Goal: Information Seeking & Learning: Check status

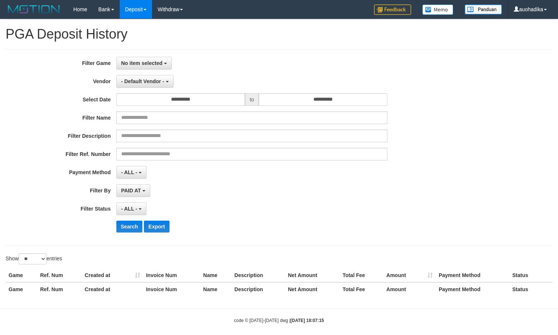
select select
select select "**"
click at [149, 64] on span "No item selected" at bounding box center [141, 63] width 41 height 6
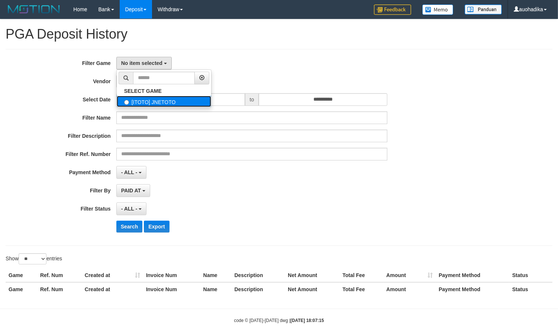
click at [144, 107] on label "[ITOTO] JNETOTO" at bounding box center [164, 101] width 94 height 11
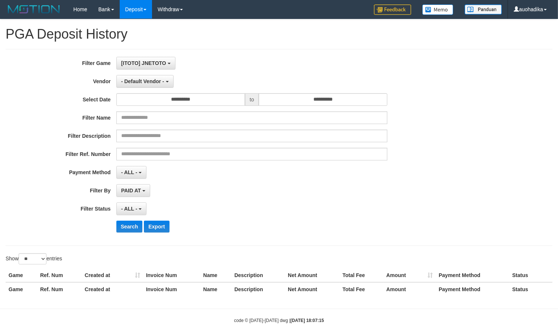
select select "***"
click at [143, 83] on span "- Default Vendor -" at bounding box center [142, 81] width 43 height 6
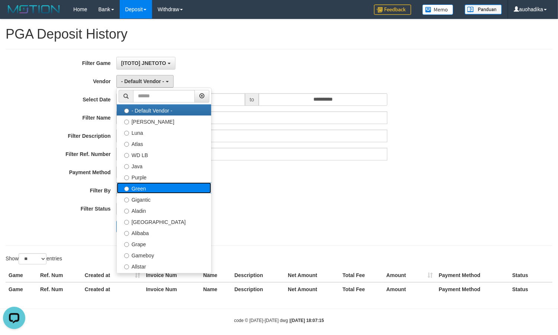
click at [161, 190] on label "Green" at bounding box center [164, 188] width 94 height 11
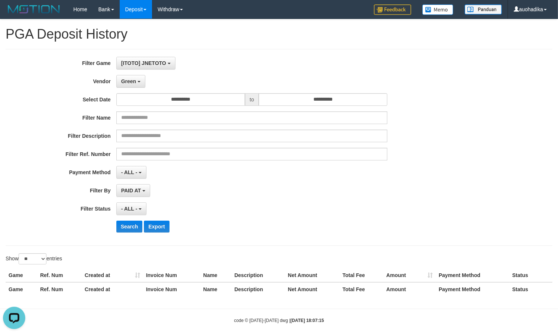
click at [129, 220] on div "**********" at bounding box center [232, 147] width 465 height 181
click at [128, 230] on button "Search" at bounding box center [129, 227] width 26 height 12
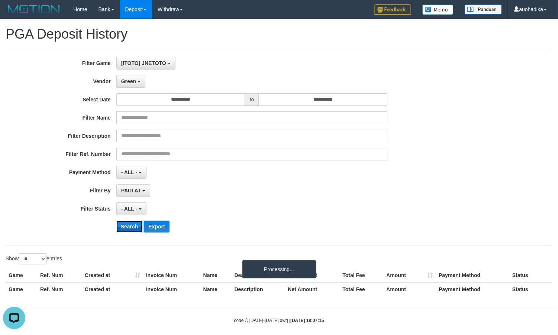
click at [128, 230] on button "Search" at bounding box center [129, 227] width 26 height 12
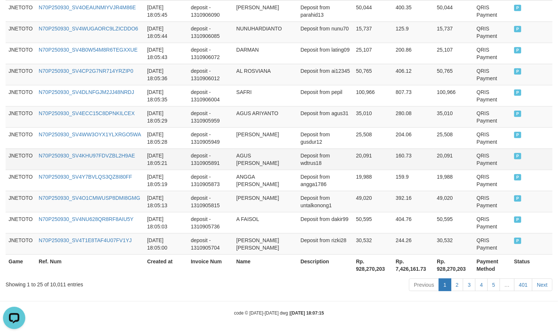
scroll to position [568, 0]
click at [54, 281] on div "Showing 1 to 25 of 10,011 entries" at bounding box center [116, 283] width 221 height 10
click at [56, 285] on div "Showing 1 to 25 of 10,011 entries" at bounding box center [116, 283] width 221 height 10
copy div "10,011"
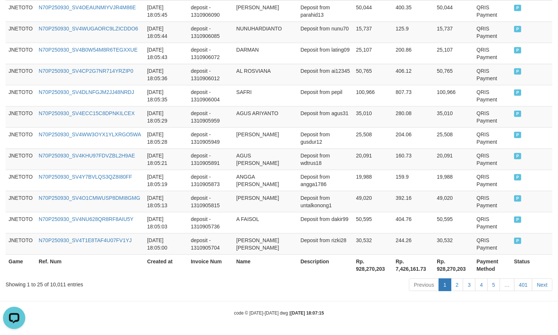
click at [354, 278] on div "Previous 1 2 3 4 5 … 401 Next" at bounding box center [395, 286] width 315 height 16
click at [361, 270] on th "Rp. 928,270,203" at bounding box center [373, 265] width 40 height 21
copy th "928,270,203"
click at [412, 313] on div "code © [DATE]-[DATE] dwg | [DATE] 18:07:15" at bounding box center [279, 312] width 558 height 7
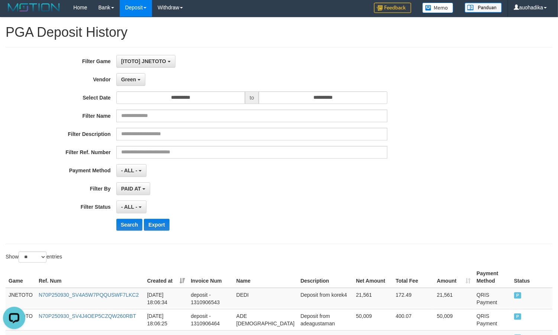
scroll to position [0, 0]
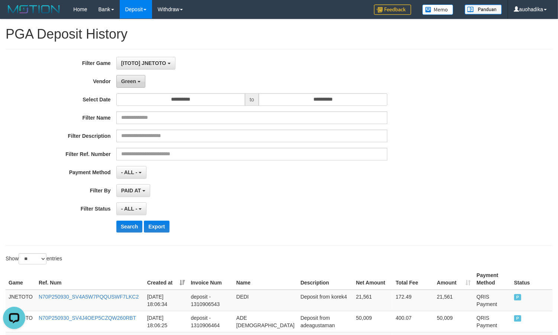
click at [120, 77] on button "Green" at bounding box center [130, 81] width 29 height 13
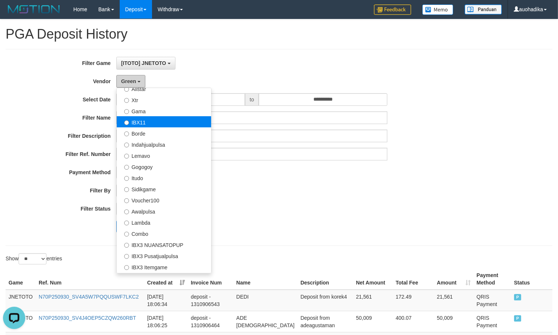
scroll to position [124, 0]
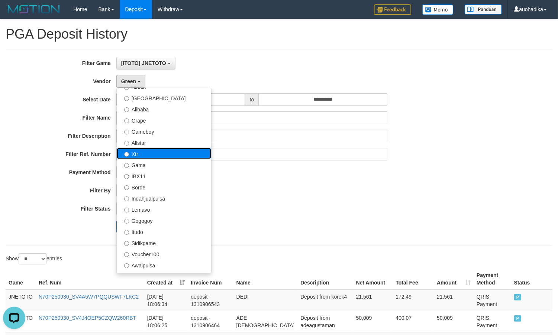
click at [151, 152] on label "Xtr" at bounding box center [164, 153] width 94 height 11
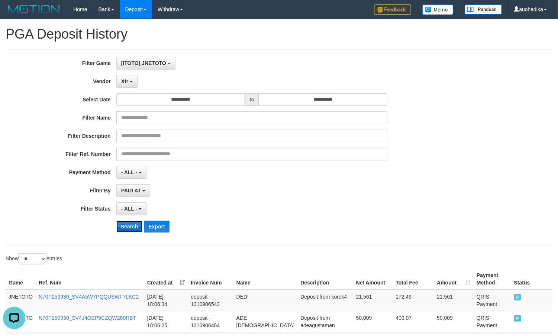
click at [132, 223] on button "Search" at bounding box center [129, 227] width 26 height 12
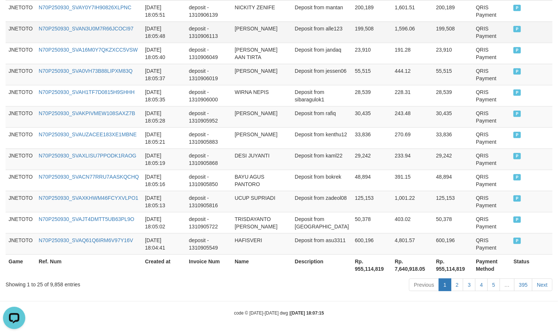
scroll to position [576, 0]
click at [53, 284] on div "Showing 1 to 25 of 9,858 entries" at bounding box center [116, 283] width 221 height 10
copy div "9,858"
drag, startPoint x: 376, startPoint y: 300, endPoint x: 376, endPoint y: 290, distance: 9.7
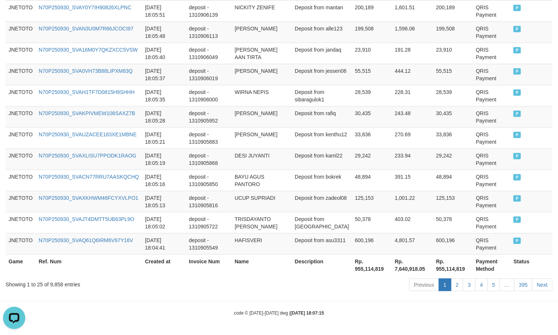
click at [374, 270] on th "Rp. 955,114,819" at bounding box center [372, 265] width 40 height 21
click at [361, 270] on th "Rp. 955,114,819" at bounding box center [372, 265] width 40 height 21
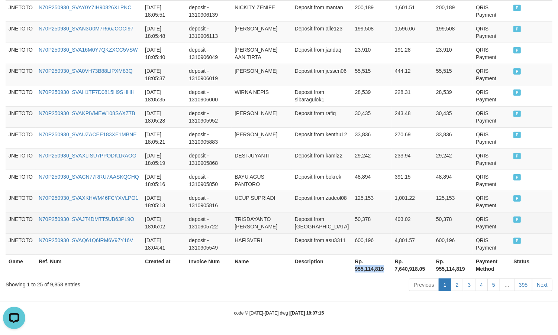
copy th "955,114,819"
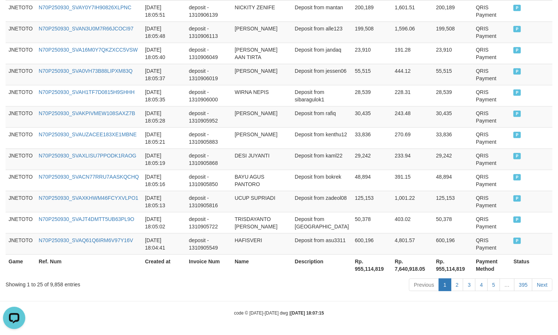
click at [298, 294] on div "Previous 1 2 3 4 5 … 395 Next" at bounding box center [395, 286] width 315 height 16
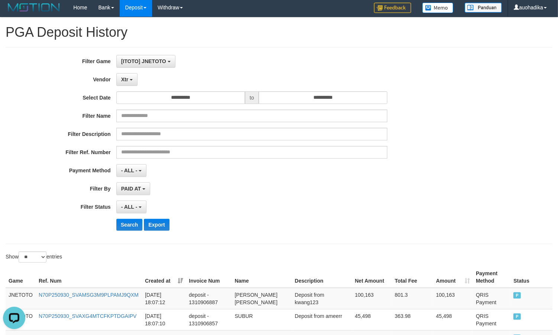
scroll to position [0, 0]
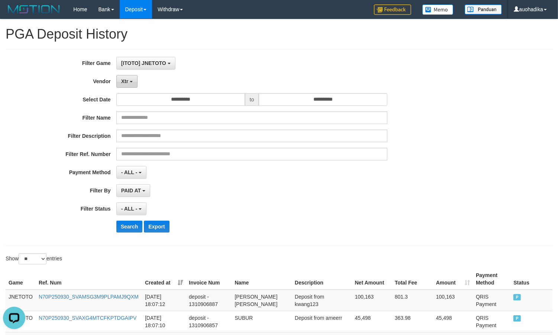
click at [128, 86] on button "Xtr" at bounding box center [126, 81] width 21 height 13
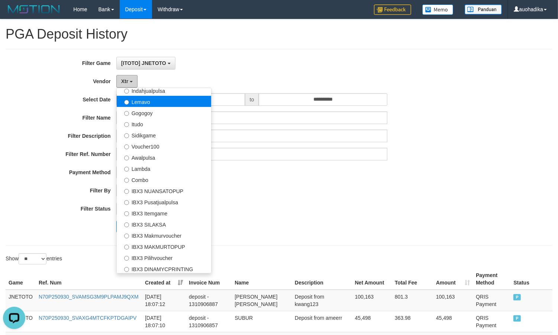
scroll to position [248, 0]
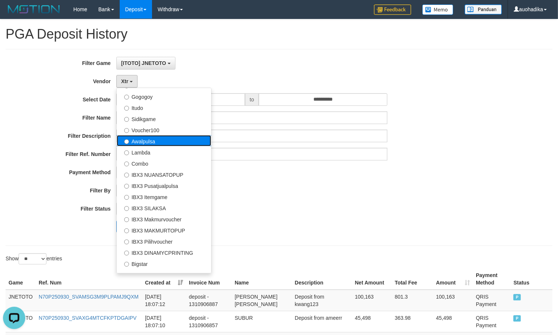
click at [154, 141] on label "Awalpulsa" at bounding box center [164, 140] width 94 height 11
select select "**********"
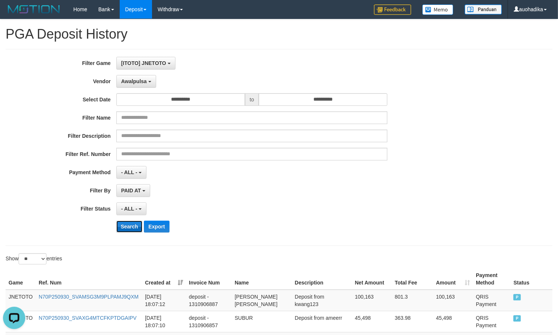
click at [129, 223] on button "Search" at bounding box center [129, 227] width 26 height 12
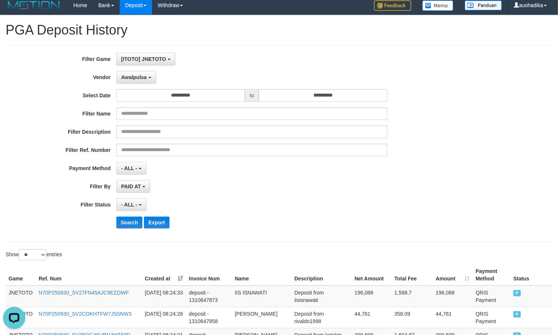
scroll to position [0, 0]
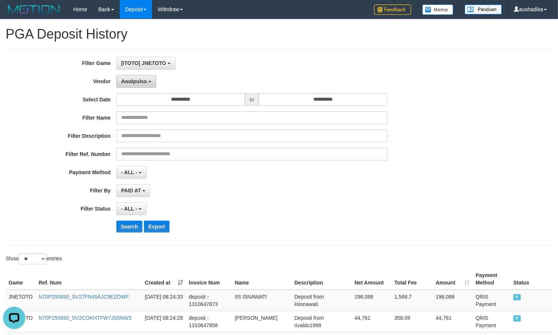
click at [138, 77] on button "Awalpulsa" at bounding box center [136, 81] width 40 height 13
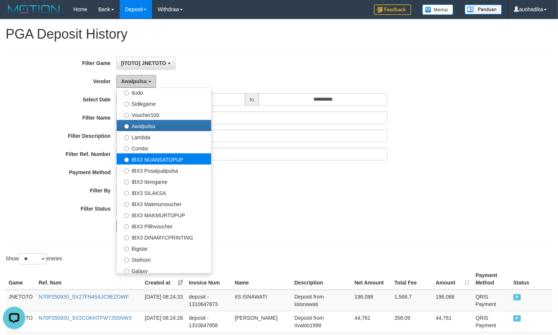
scroll to position [277, 0]
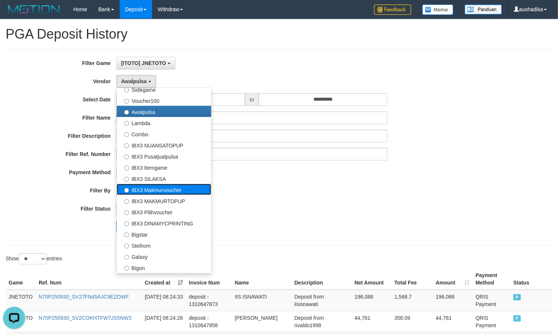
click at [178, 194] on label "IBX3 Makmurvoucher" at bounding box center [164, 189] width 94 height 11
select select "**********"
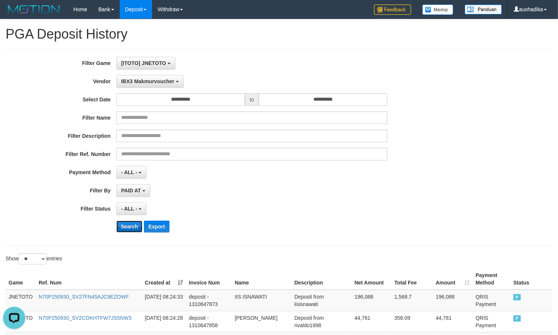
click at [125, 228] on button "Search" at bounding box center [129, 227] width 26 height 12
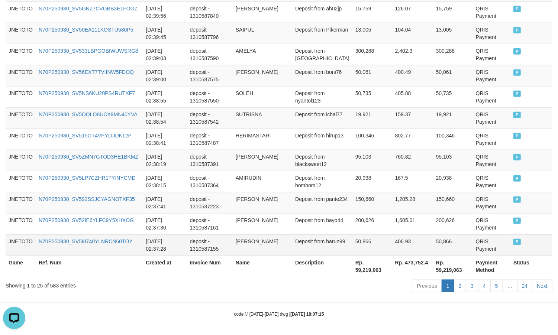
scroll to position [568, 0]
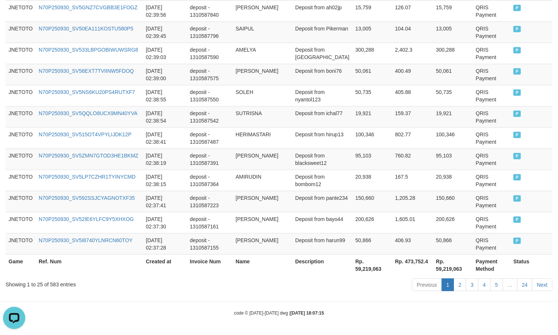
drag, startPoint x: 125, startPoint y: 309, endPoint x: 133, endPoint y: 307, distance: 8.8
click at [125, 309] on div "code © [DATE]-[DATE] dwg | [DATE] 18:07:15" at bounding box center [279, 312] width 558 height 7
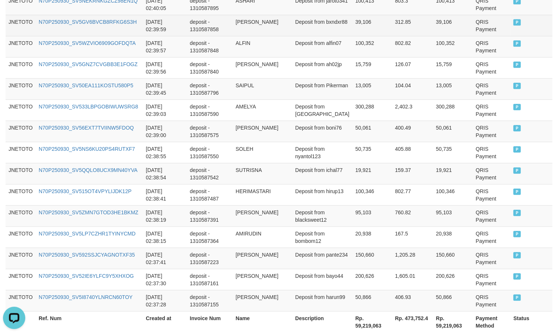
scroll to position [506, 0]
